Goal: Task Accomplishment & Management: Use online tool/utility

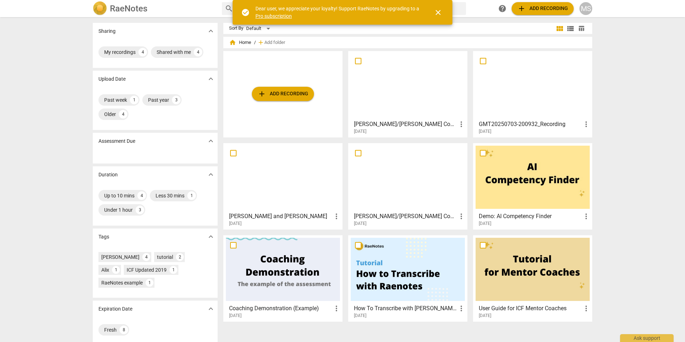
click at [271, 90] on span "add Add recording" at bounding box center [283, 94] width 51 height 9
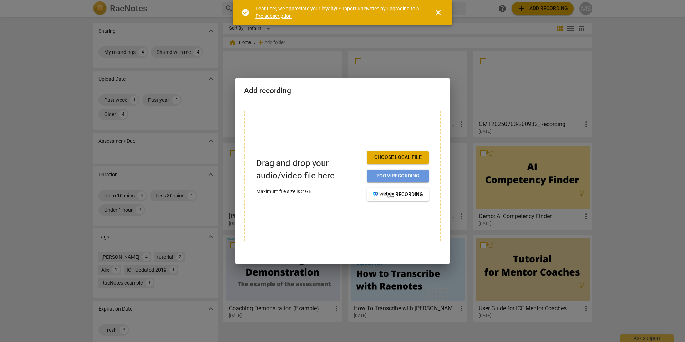
click at [401, 177] on span "Zoom recording" at bounding box center [398, 175] width 50 height 7
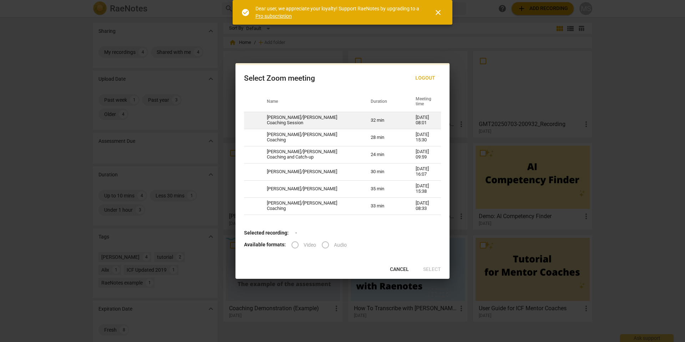
click at [307, 120] on td "[PERSON_NAME]/[PERSON_NAME] Coaching Session" at bounding box center [310, 120] width 104 height 17
radio input "true"
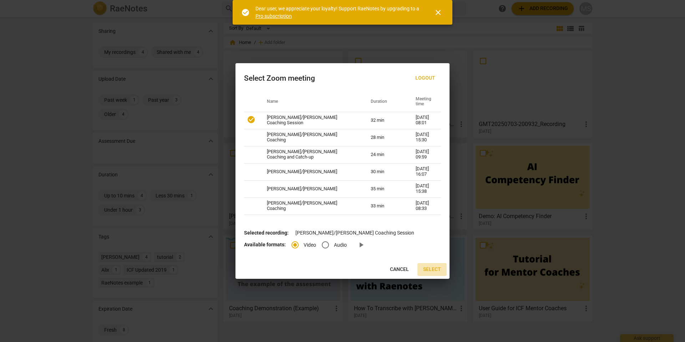
click at [436, 270] on span "Select" at bounding box center [432, 269] width 18 height 7
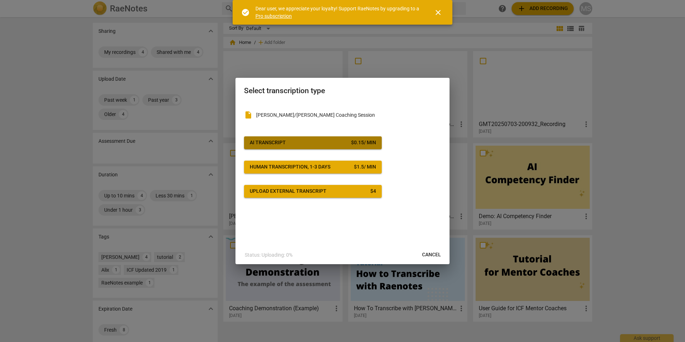
click at [317, 143] on span "AI Transcript $ 0.15 / min" at bounding box center [313, 142] width 126 height 7
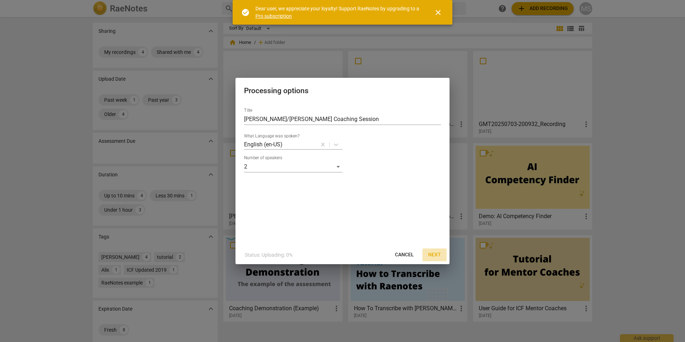
click at [436, 253] on span "Next" at bounding box center [434, 254] width 13 height 7
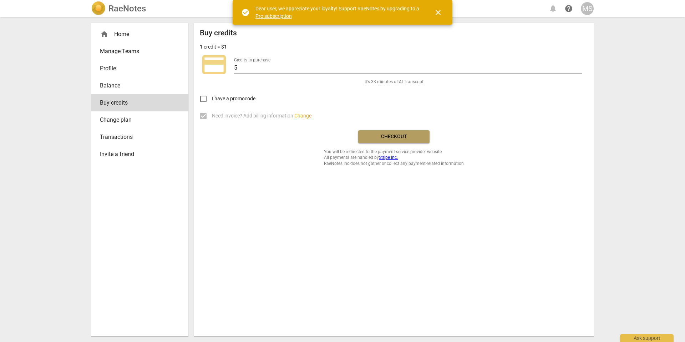
click at [390, 135] on span "Checkout" at bounding box center [394, 136] width 60 height 7
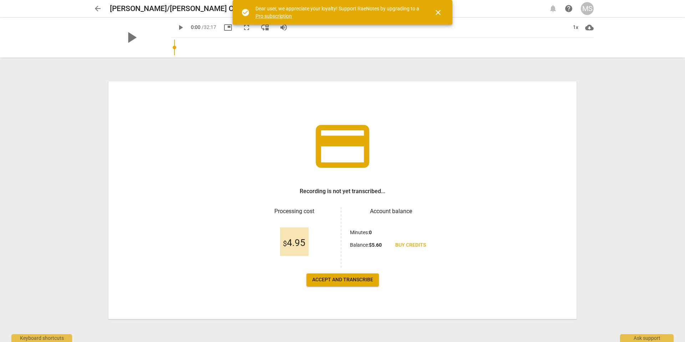
click at [352, 282] on span "Accept and transcribe" at bounding box center [342, 279] width 61 height 7
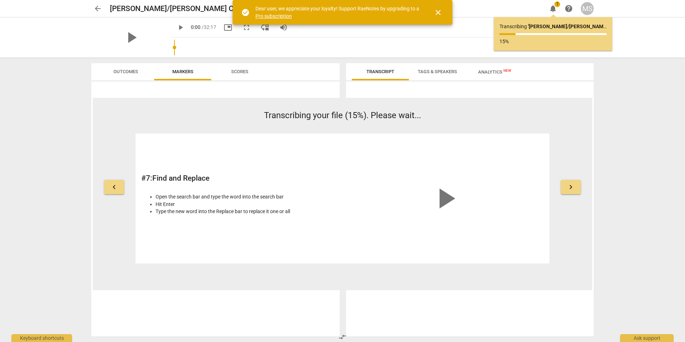
click at [436, 12] on span "close" at bounding box center [438, 12] width 9 height 9
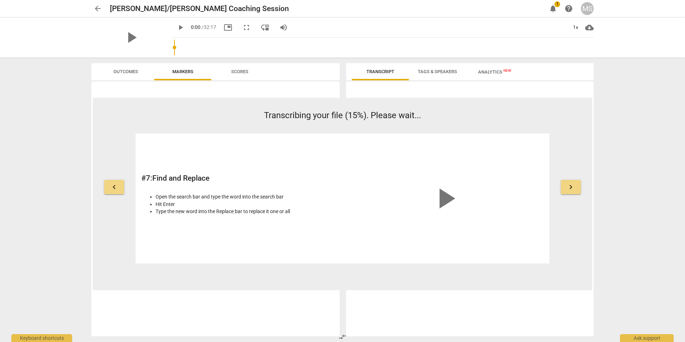
click at [119, 73] on span "Outcomes" at bounding box center [126, 71] width 25 height 5
click at [179, 74] on span "Markers" at bounding box center [182, 71] width 21 height 5
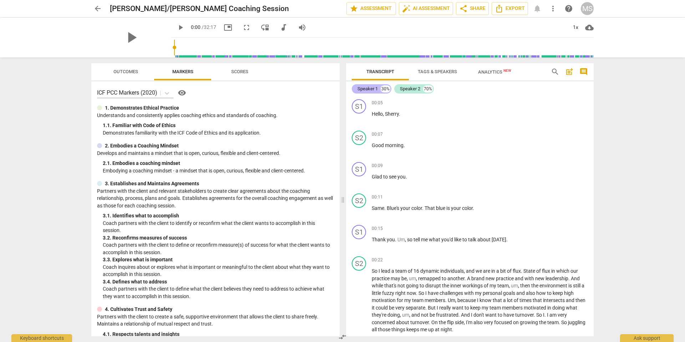
click at [373, 89] on div "Speaker 1" at bounding box center [368, 88] width 20 height 7
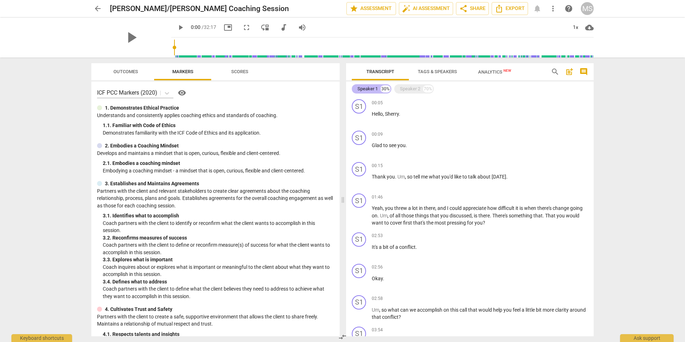
click at [373, 89] on div "Speaker 1" at bounding box center [368, 88] width 20 height 7
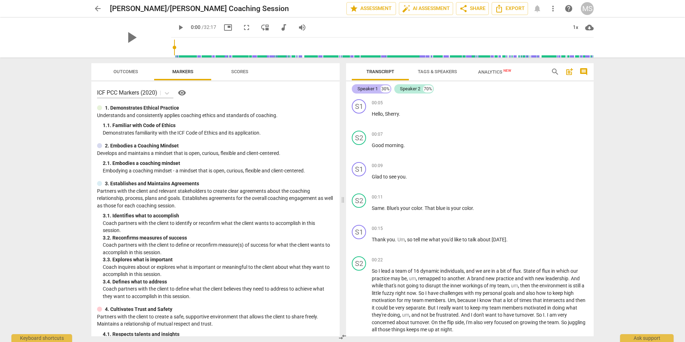
click at [373, 89] on div "Speaker 1" at bounding box center [368, 88] width 20 height 7
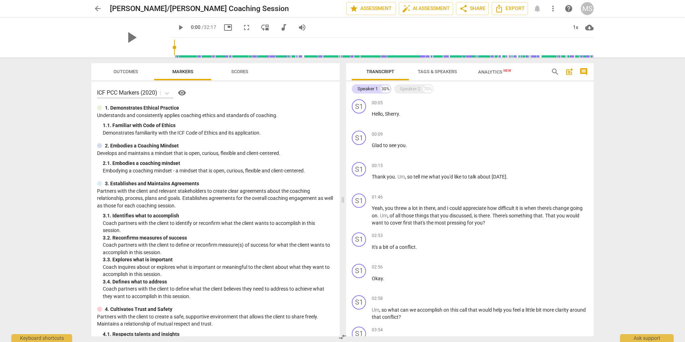
click at [446, 71] on span "Tags & Speakers" at bounding box center [437, 71] width 39 height 5
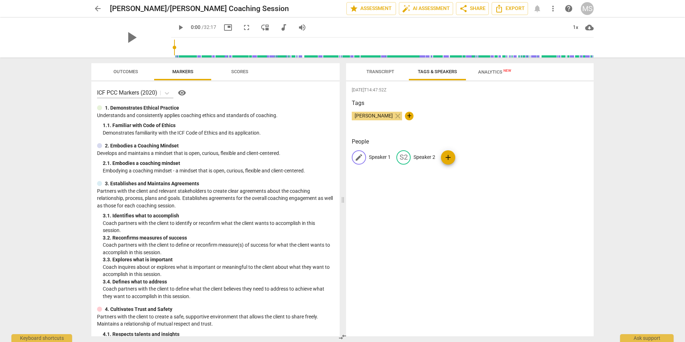
click at [384, 159] on p "Speaker 1" at bounding box center [380, 157] width 22 height 7
type input "Mitchell"
click at [471, 159] on p "Speaker 2" at bounding box center [471, 157] width 22 height 7
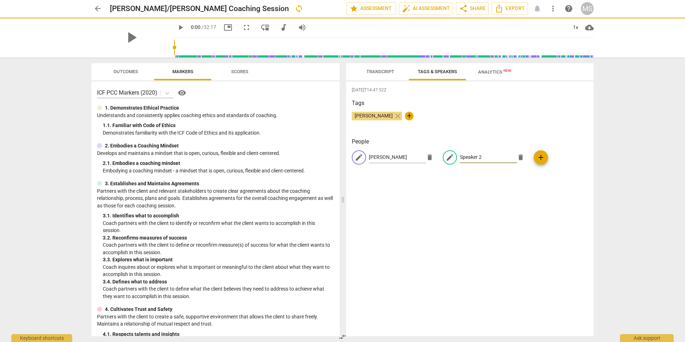
click at [471, 159] on input "Speaker 2" at bounding box center [488, 157] width 57 height 11
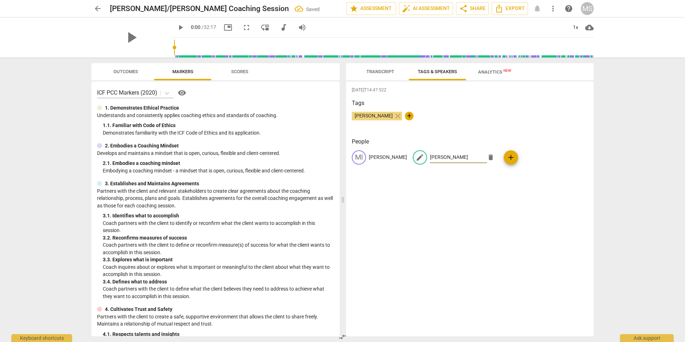
type input "Sheri"
click at [379, 69] on span "Transcript" at bounding box center [381, 71] width 28 height 5
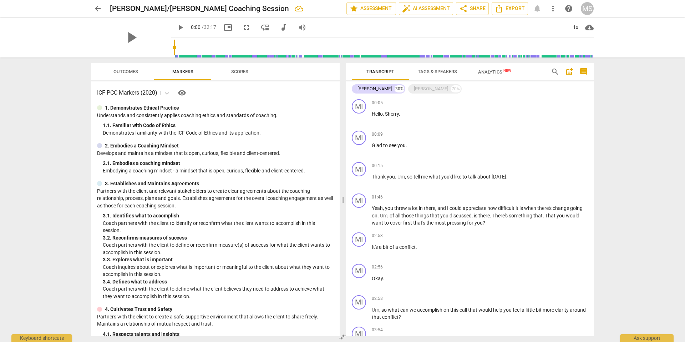
click at [430, 73] on span "Tags & Speakers" at bounding box center [437, 71] width 39 height 5
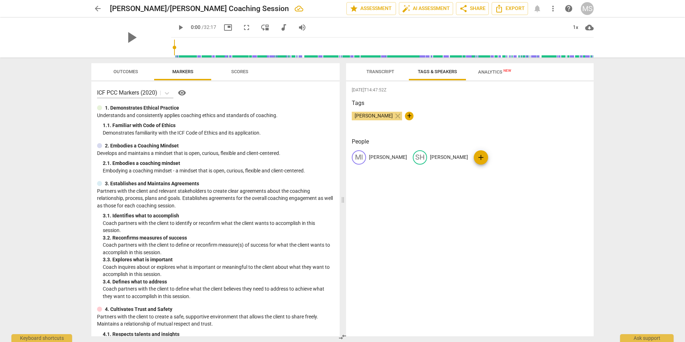
click at [430, 157] on p "Sheri" at bounding box center [449, 157] width 38 height 7
click at [460, 185] on div "2025-08-21T14:47:52Z Tags Mitchell Schuckman close + People MI Mitchell edit Sh…" at bounding box center [470, 208] width 248 height 255
click at [378, 70] on span "Transcript" at bounding box center [381, 71] width 28 height 5
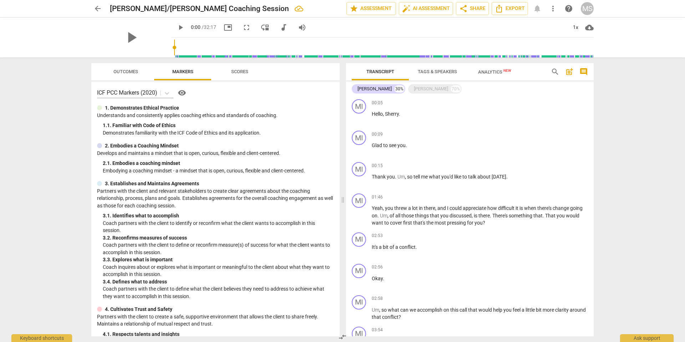
click at [490, 72] on span "Analytics New" at bounding box center [494, 71] width 33 height 5
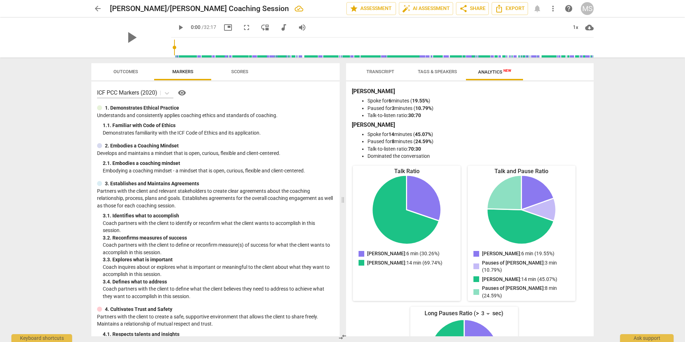
click at [448, 71] on span "Tags & Speakers" at bounding box center [437, 71] width 39 height 5
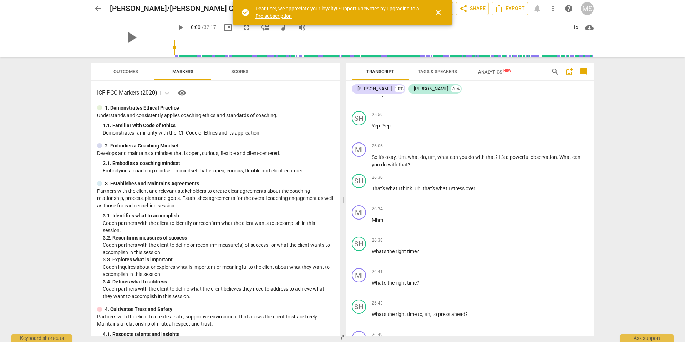
scroll to position [4399, 0]
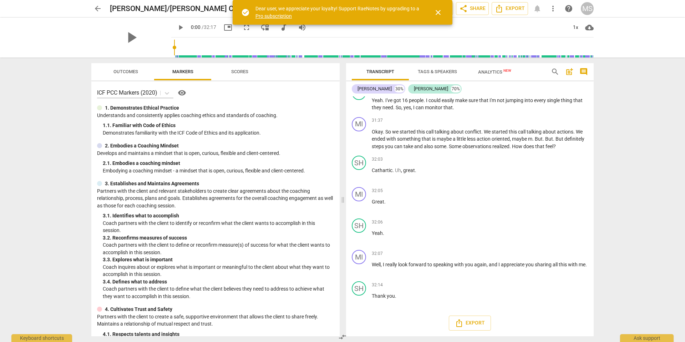
drag, startPoint x: 372, startPoint y: 115, endPoint x: 534, endPoint y: 632, distance: 541.0
click at [534, 0] on html "arrow_back Mitchell/Sheri Coaching Session edit star Assessment auto_fix_high A…" at bounding box center [342, 0] width 685 height 0
drag, startPoint x: 400, startPoint y: 298, endPoint x: 381, endPoint y: 140, distance: 159.6
click at [381, 140] on div "MI play_arrow pause 00:05 + Add competency keyboard_arrow_right Hello , Sherry …" at bounding box center [470, 216] width 248 height 240
click at [381, 140] on span "ended" at bounding box center [379, 139] width 15 height 6
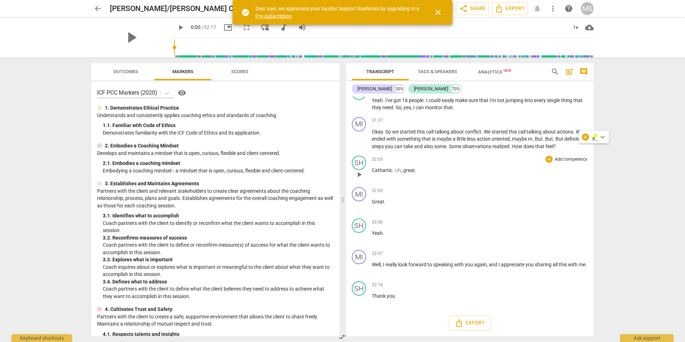
click at [405, 155] on div "SH play_arrow pause 32:03 + Add competency keyboard_arrow_right Cathartic . Uh …" at bounding box center [470, 168] width 248 height 31
drag, startPoint x: 396, startPoint y: 298, endPoint x: 385, endPoint y: 113, distance: 185.6
click at [385, 113] on div "MI play_arrow pause 00:05 + Add competency keyboard_arrow_right Hello , Sherry …" at bounding box center [470, 216] width 248 height 240
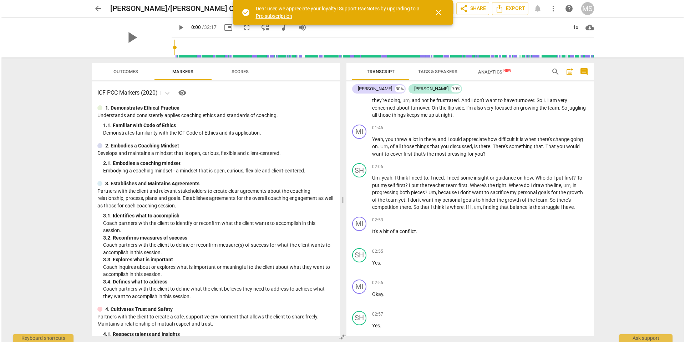
scroll to position [0, 0]
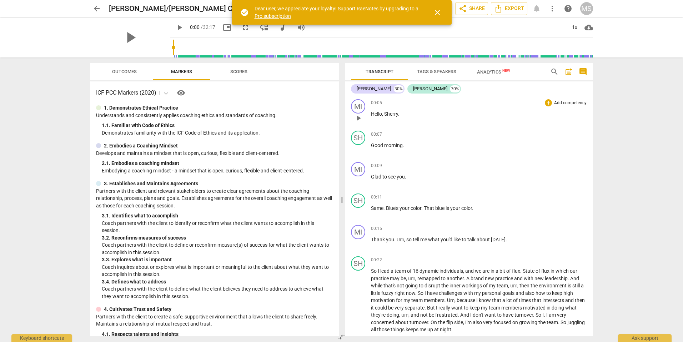
drag, startPoint x: 375, startPoint y: 115, endPoint x: 364, endPoint y: 115, distance: 10.4
click at [375, 115] on span "Hello" at bounding box center [376, 114] width 11 height 6
click at [368, 114] on div "play_arrow pause" at bounding box center [363, 118] width 18 height 9
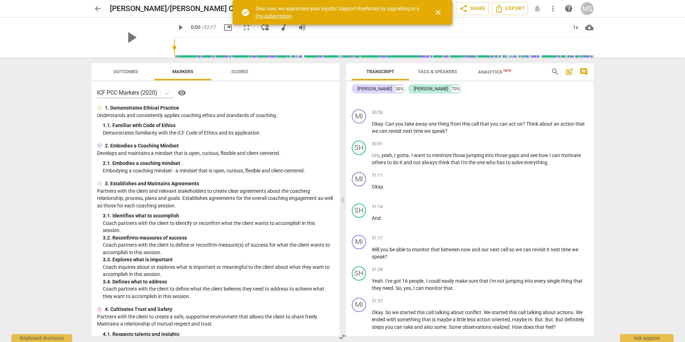
scroll to position [4399, 0]
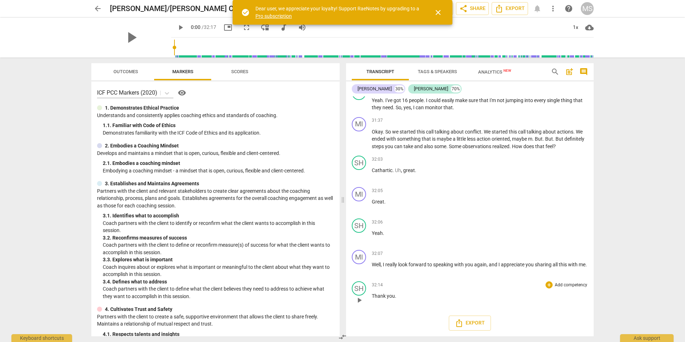
drag, startPoint x: 372, startPoint y: 114, endPoint x: 392, endPoint y: 296, distance: 183.8
click at [392, 296] on div "MI play_arrow pause 00:05 + Add competency keyboard_arrow_right Hello , Sherry …" at bounding box center [470, 216] width 248 height 240
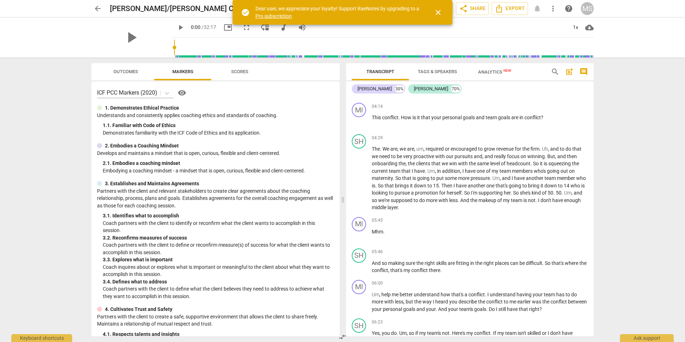
scroll to position [0, 0]
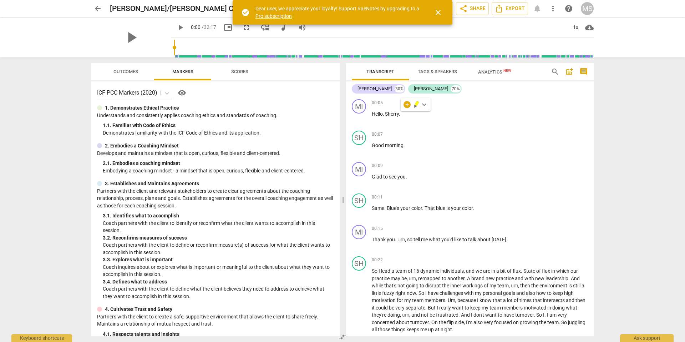
click at [630, 171] on div "arrow_back Mitchell/Sheri Coaching Session edit star Assessment auto_fix_high A…" at bounding box center [342, 171] width 685 height 342
drag, startPoint x: 373, startPoint y: 114, endPoint x: 427, endPoint y: 94, distance: 58.0
click at [427, 94] on div "Mitchell 30% Sheri 70% MI play_arrow pause 00:05 + Add competency keyboard_arro…" at bounding box center [470, 208] width 248 height 255
click at [439, 12] on span "close" at bounding box center [438, 12] width 9 height 9
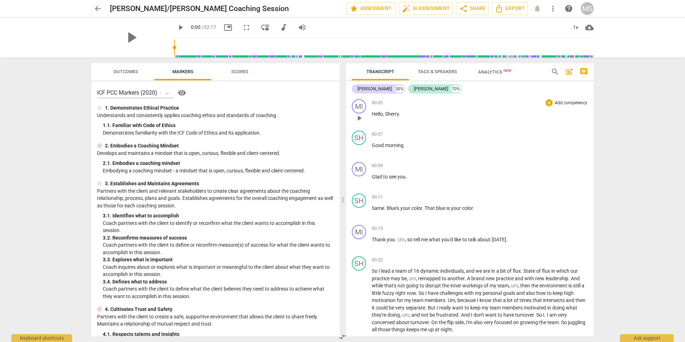
click at [428, 123] on div "00:05 + Add competency keyboard_arrow_right Hello , Sherry ." at bounding box center [480, 112] width 216 height 26
drag, startPoint x: 372, startPoint y: 113, endPoint x: 428, endPoint y: 117, distance: 56.2
click at [428, 124] on div "00:05 + Add competency keyboard_arrow_right Hello , Sherry ." at bounding box center [480, 112] width 216 height 26
click at [514, 7] on span "Export" at bounding box center [510, 8] width 30 height 9
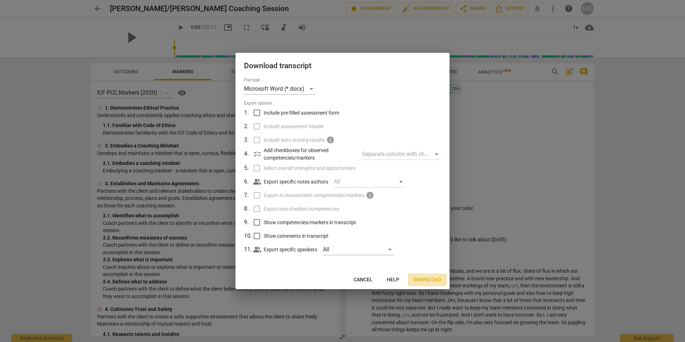
click at [426, 279] on span "Download" at bounding box center [427, 279] width 27 height 7
